Goal: Task Accomplishment & Management: Manage account settings

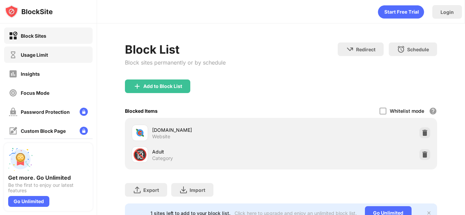
click at [58, 55] on div "Usage Limit" at bounding box center [48, 55] width 88 height 16
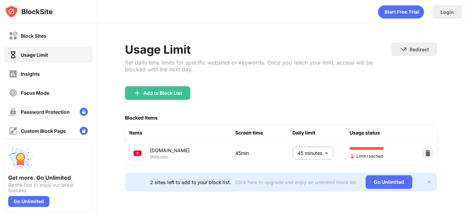
click at [290, 155] on body "Block Sites Usage Limit Insights Focus Mode Password Protection Custom Block Pa…" at bounding box center [232, 107] width 465 height 215
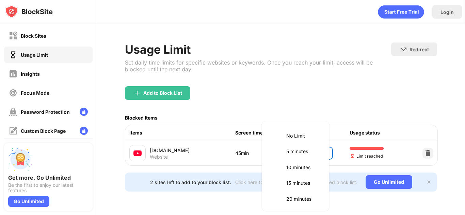
scroll to position [112, 0]
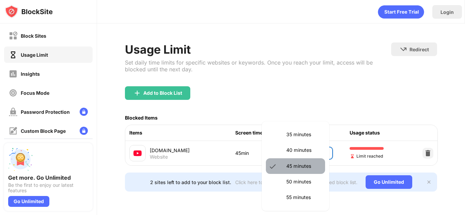
click at [295, 166] on p "45 minutes" at bounding box center [303, 166] width 35 height 7
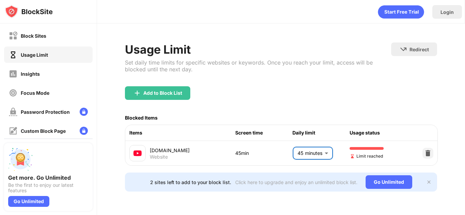
click at [310, 152] on body "Block Sites Usage Limit Insights Focus Mode Password Protection Custom Block Pa…" at bounding box center [232, 107] width 465 height 215
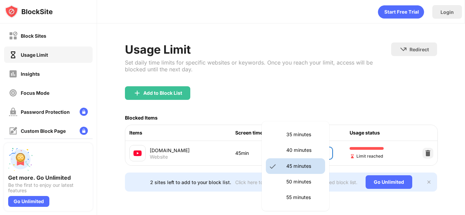
click at [309, 148] on p "40 minutes" at bounding box center [303, 150] width 35 height 7
type input "**"
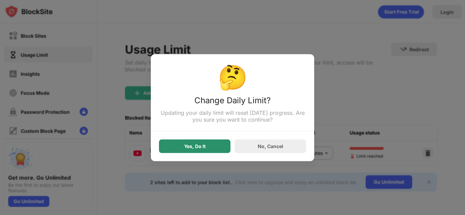
click at [198, 148] on div "Yes, Do It" at bounding box center [194, 146] width 21 height 5
